Goal: Navigation & Orientation: Find specific page/section

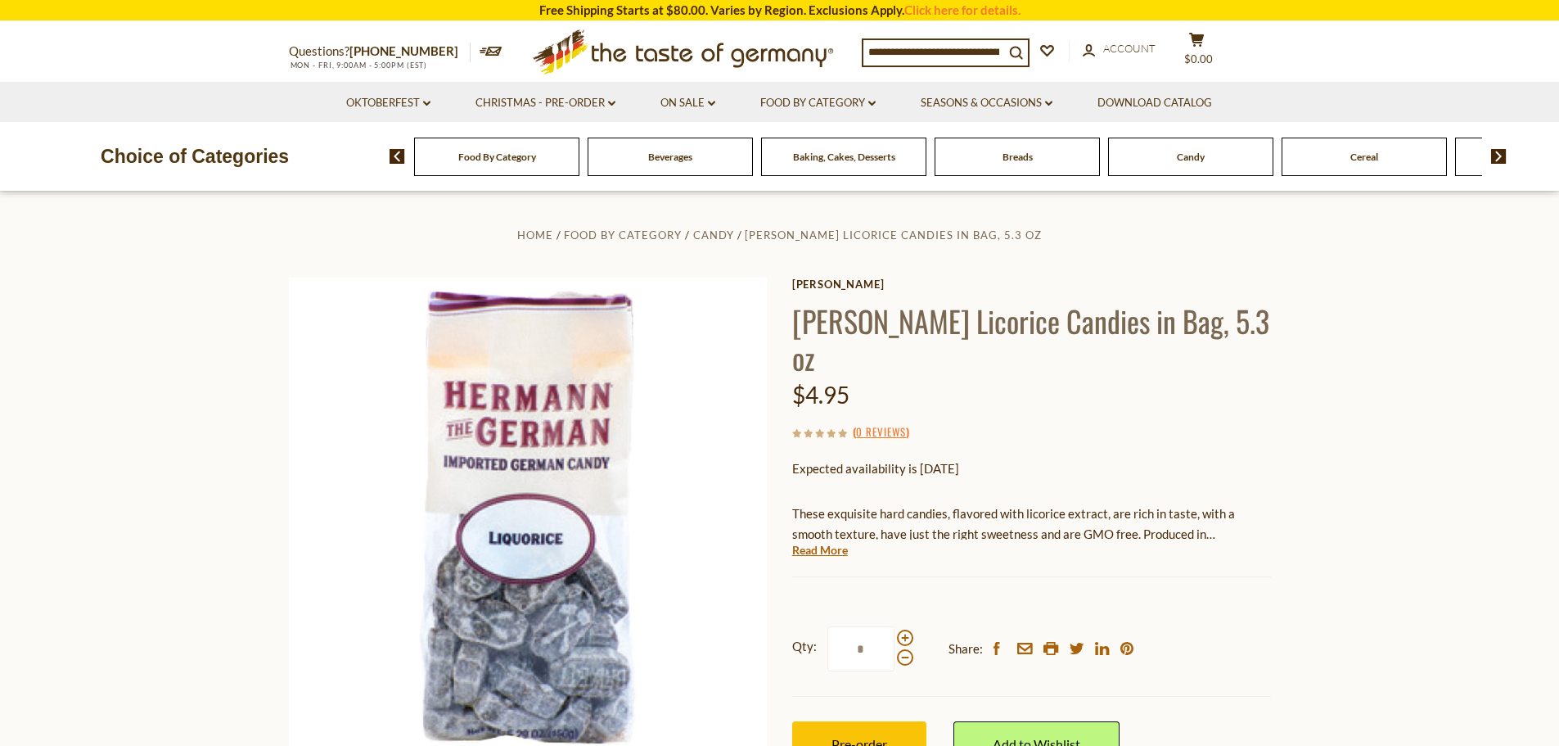
click at [517, 160] on span "Food By Category" at bounding box center [497, 157] width 78 height 12
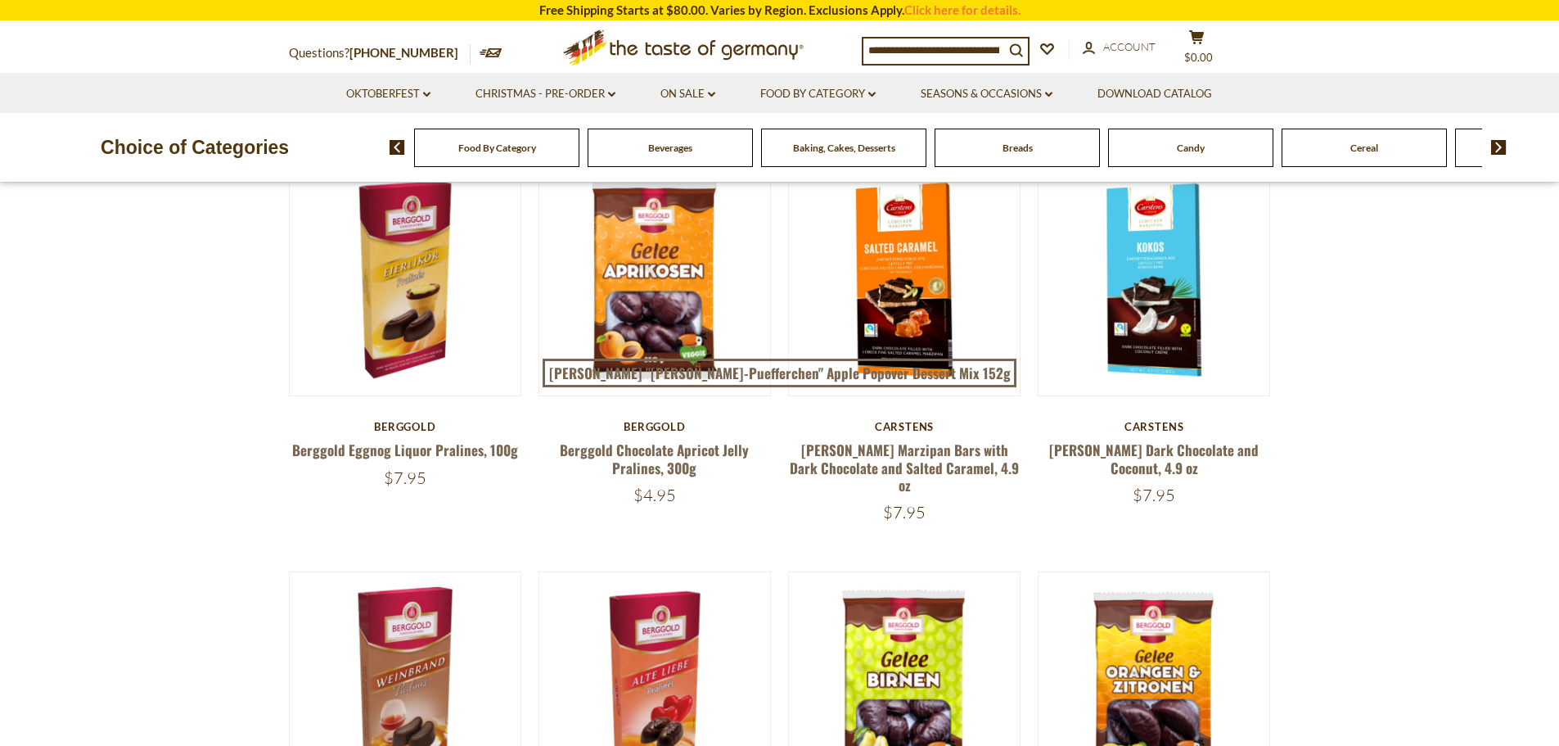
scroll to position [246, 0]
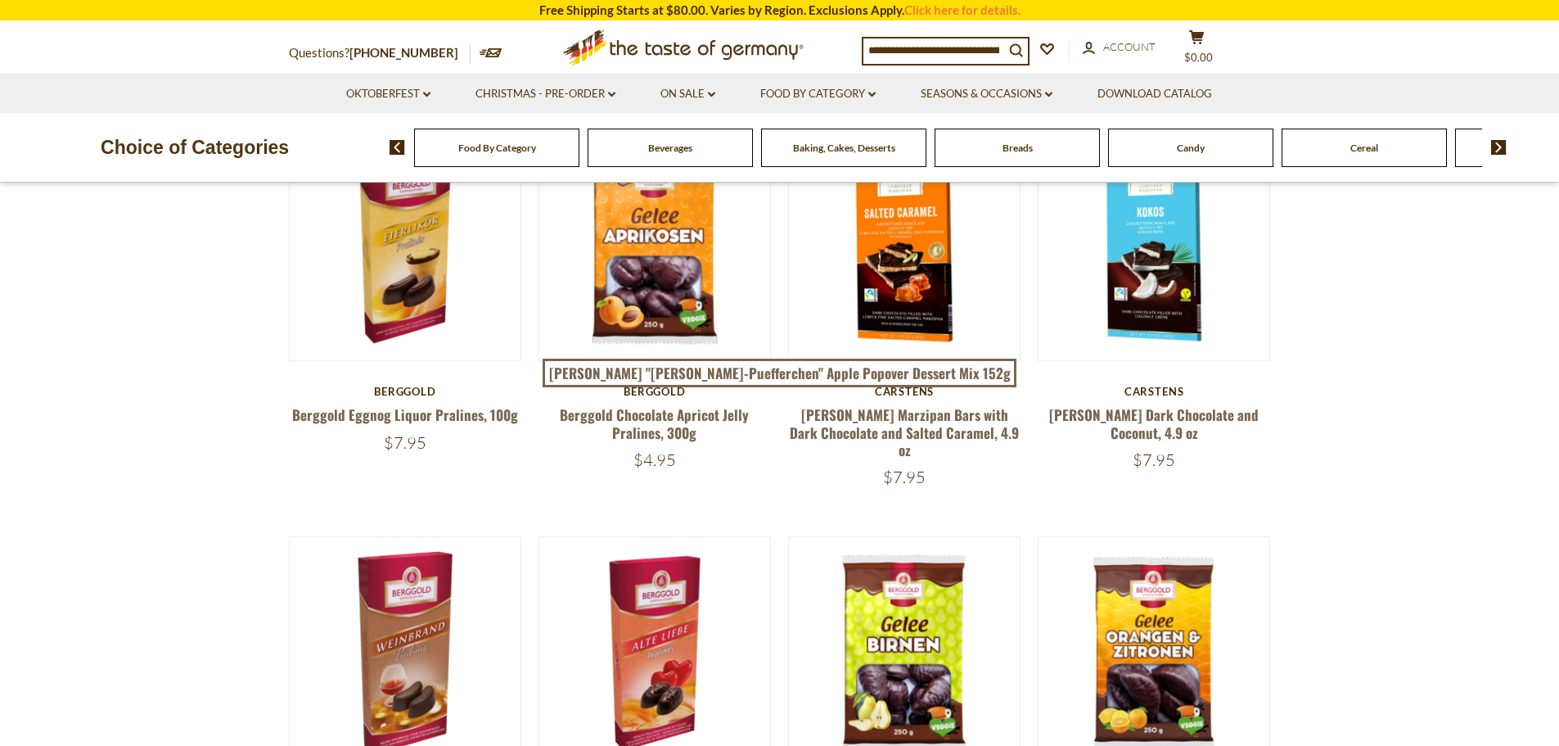
click at [580, 157] on div "Baking, Cakes, Desserts" at bounding box center [496, 148] width 165 height 38
click at [855, 148] on span "Baking, Cakes, Desserts" at bounding box center [844, 148] width 102 height 12
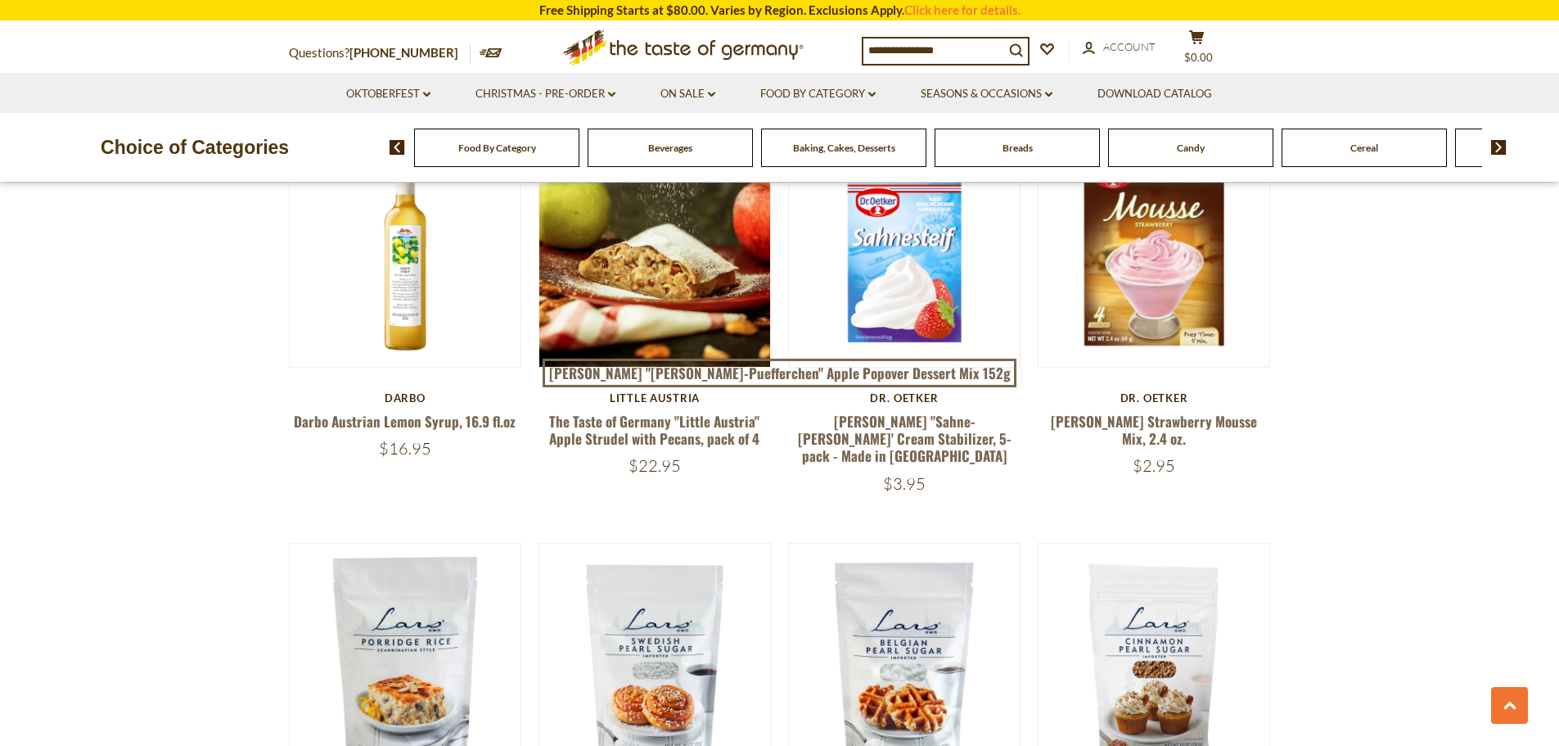
scroll to position [2619, 0]
